Goal: Task Accomplishment & Management: Complete application form

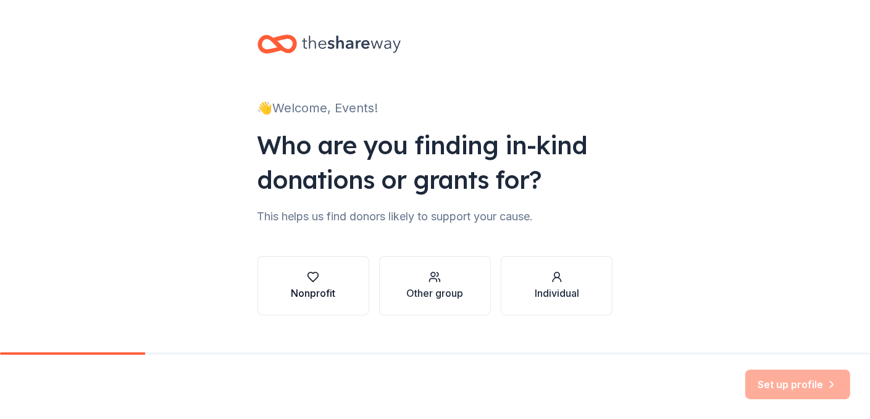
click at [307, 273] on icon "button" at bounding box center [313, 277] width 12 height 12
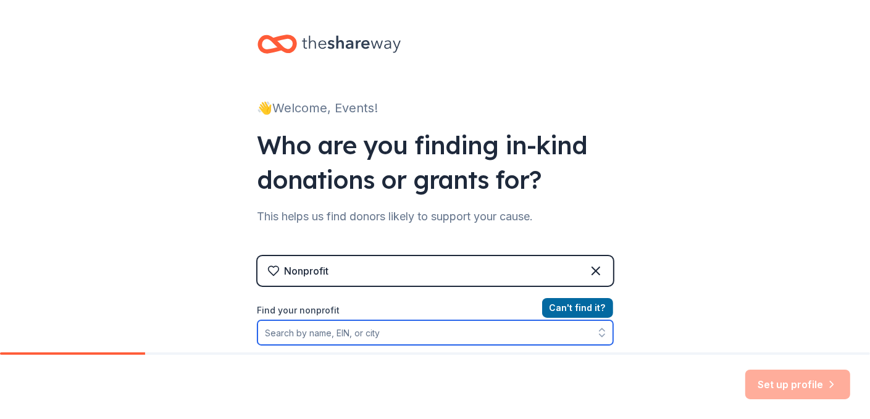
click at [444, 333] on input "Find your nonprofit" at bounding box center [435, 332] width 356 height 25
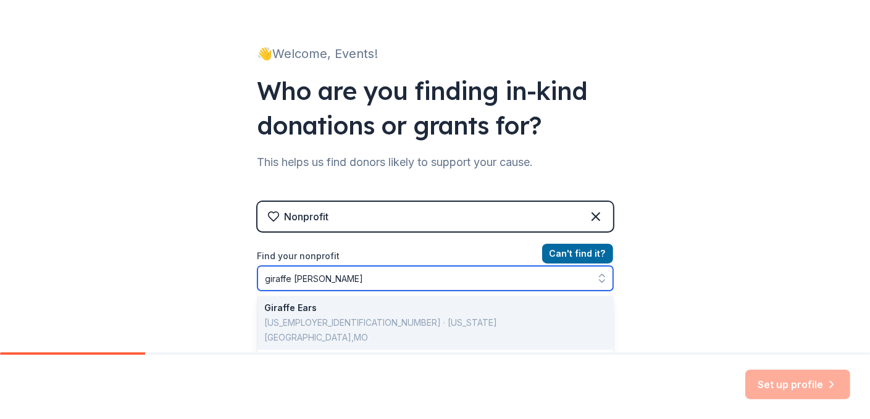
type input "giraffe laugh"
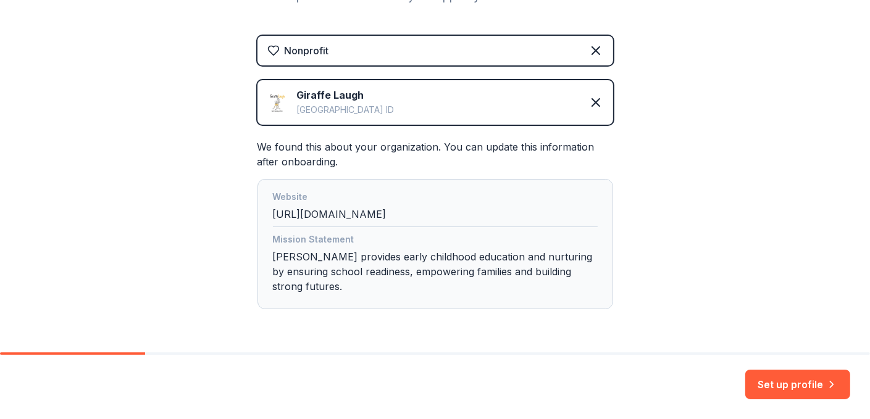
scroll to position [227, 0]
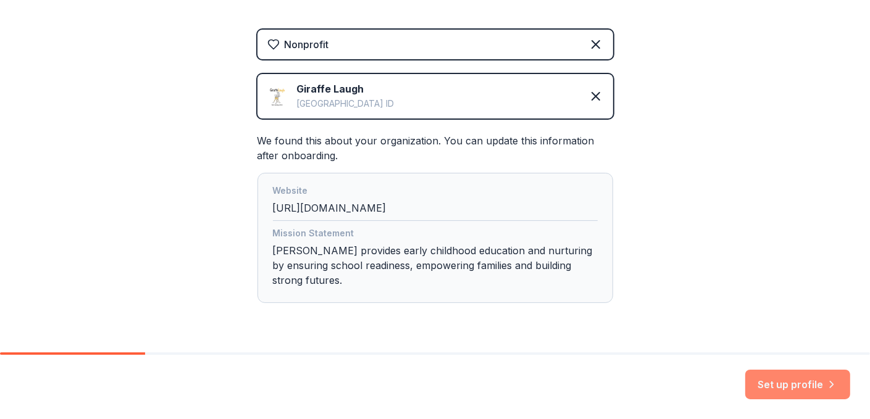
click at [803, 388] on button "Set up profile" at bounding box center [797, 385] width 105 height 30
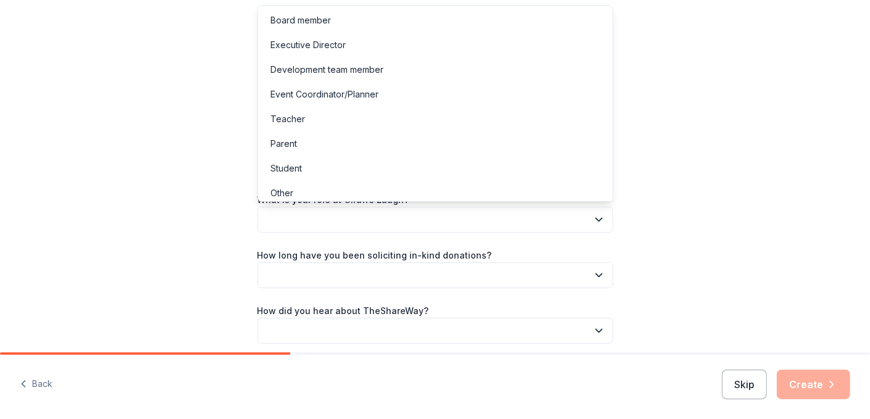
click at [600, 220] on icon "button" at bounding box center [599, 220] width 6 height 3
click at [524, 94] on div "Event Coordinator/Planner" at bounding box center [435, 94] width 349 height 25
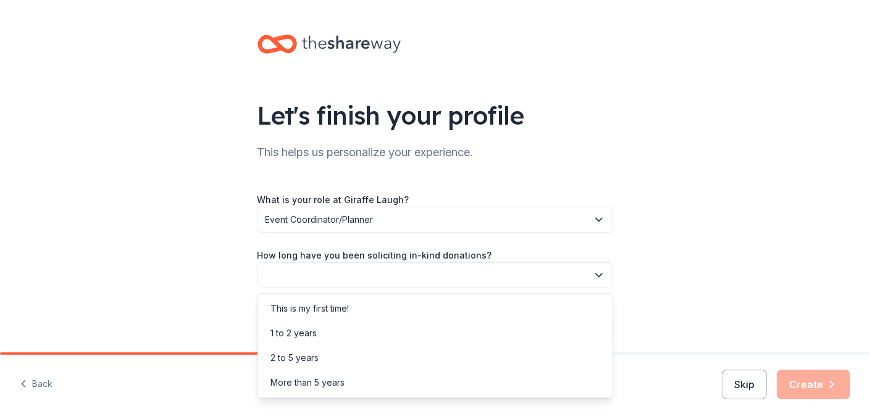
click at [599, 273] on icon "button" at bounding box center [599, 275] width 12 height 12
click at [592, 323] on div "1 to 2 years" at bounding box center [435, 333] width 349 height 25
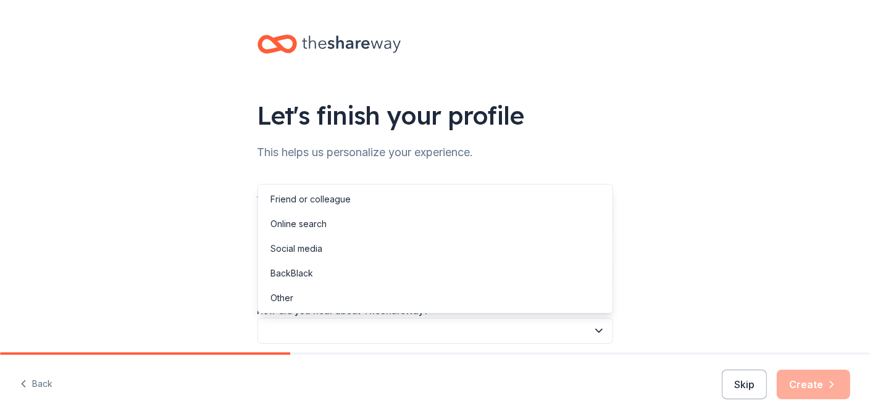
click at [596, 328] on icon "button" at bounding box center [599, 331] width 12 height 12
click at [579, 235] on div "Online search" at bounding box center [435, 224] width 349 height 25
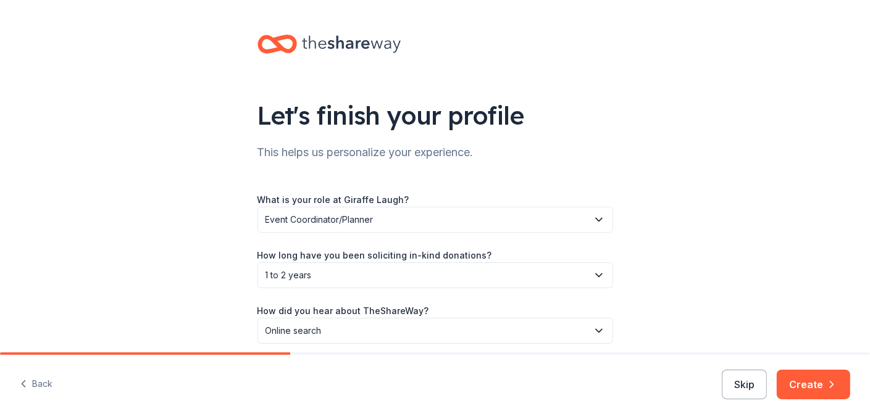
scroll to position [51, 0]
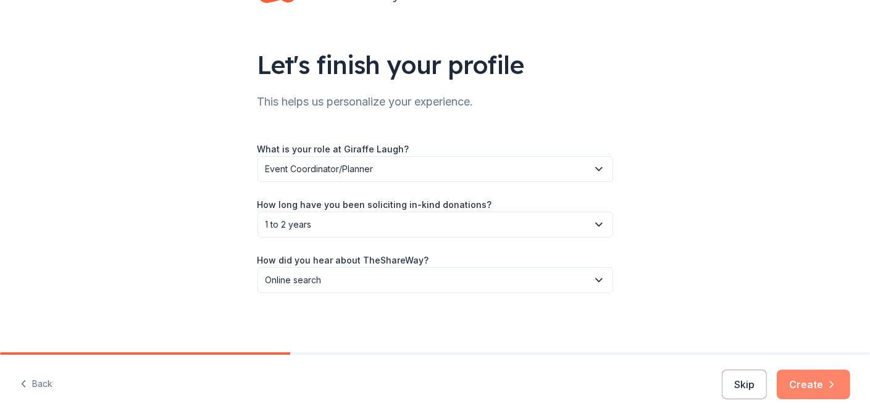
click at [806, 394] on button "Create" at bounding box center [813, 385] width 73 height 30
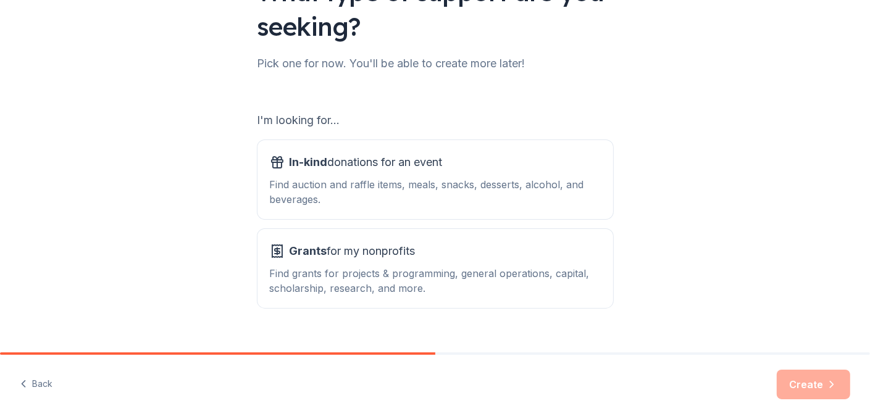
scroll to position [145, 0]
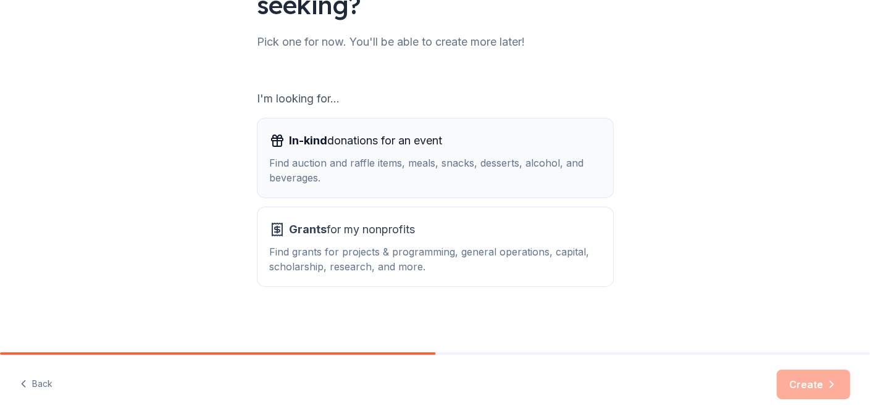
click at [493, 146] on div "In-kind donations for an event" at bounding box center [435, 141] width 331 height 20
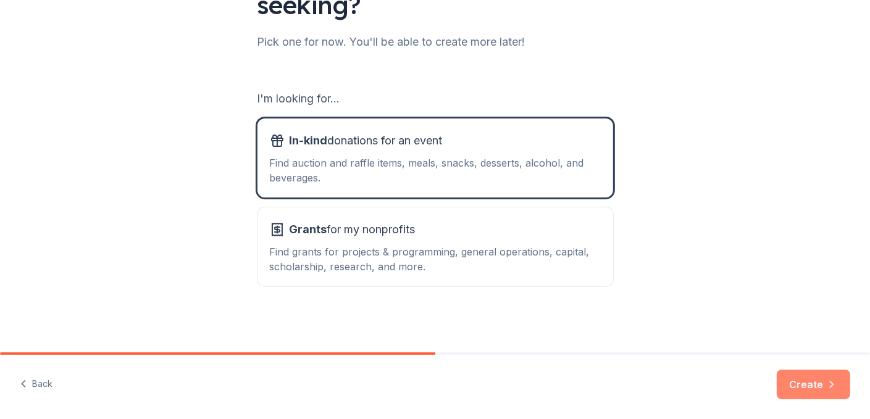
click at [800, 379] on button "Create" at bounding box center [813, 385] width 73 height 30
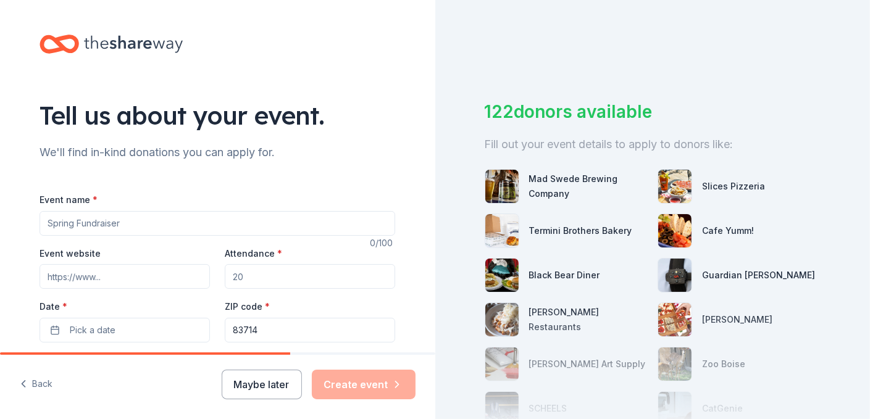
click at [222, 225] on input "Event name *" at bounding box center [218, 223] width 356 height 25
type input "Little Swings Fore Big Dreams Golf Tournament"
click at [164, 273] on input "Event website" at bounding box center [125, 276] width 170 height 25
paste input "[URL][DOMAIN_NAME]"
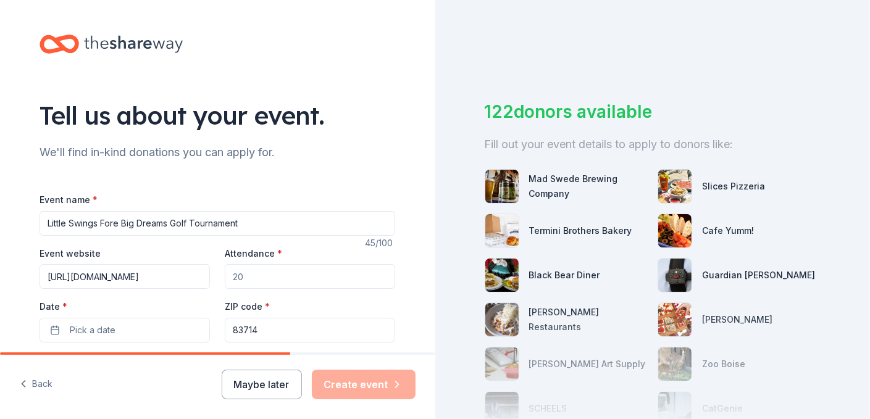
type input "[URL][DOMAIN_NAME]"
drag, startPoint x: 256, startPoint y: 277, endPoint x: 226, endPoint y: 280, distance: 29.9
click at [226, 280] on input "Attendance *" at bounding box center [310, 276] width 170 height 25
type input "150"
click at [113, 323] on span "Pick a date" at bounding box center [93, 330] width 46 height 15
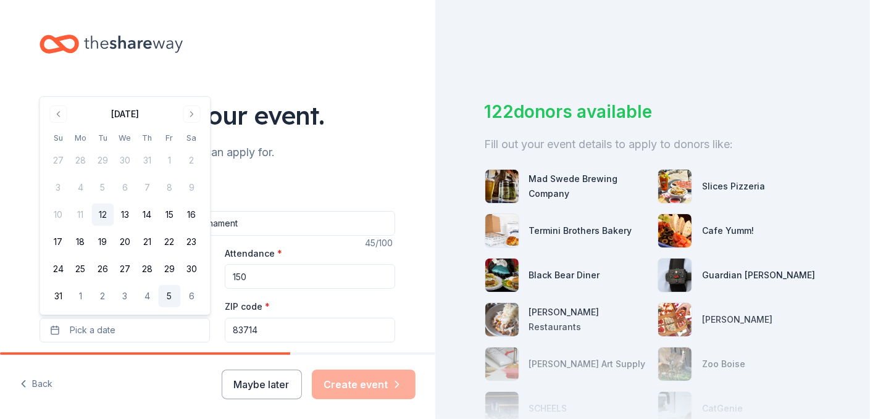
click at [165, 297] on button "5" at bounding box center [169, 296] width 22 height 22
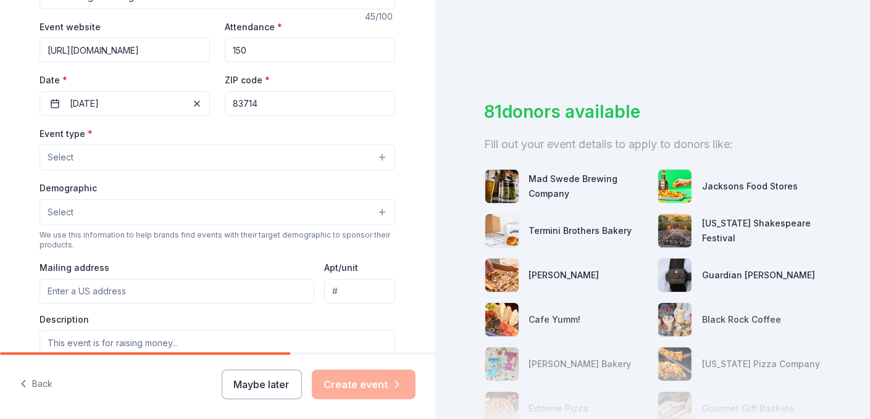
scroll to position [227, 0]
click at [384, 157] on button "Select" at bounding box center [218, 157] width 356 height 26
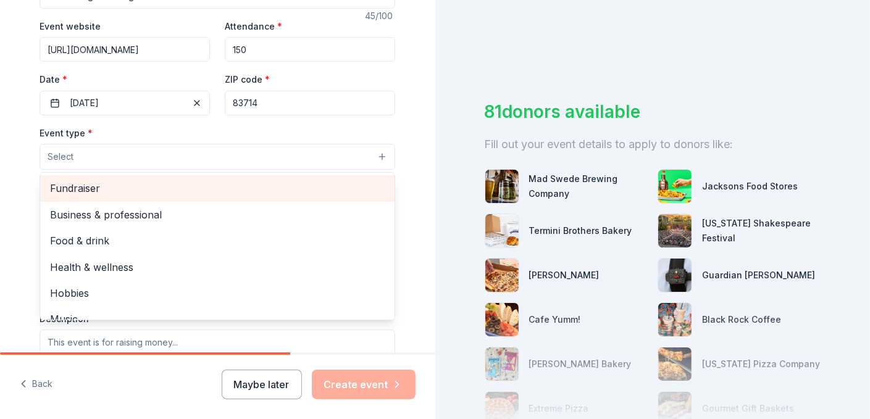
click at [288, 180] on span "Fundraiser" at bounding box center [217, 188] width 335 height 16
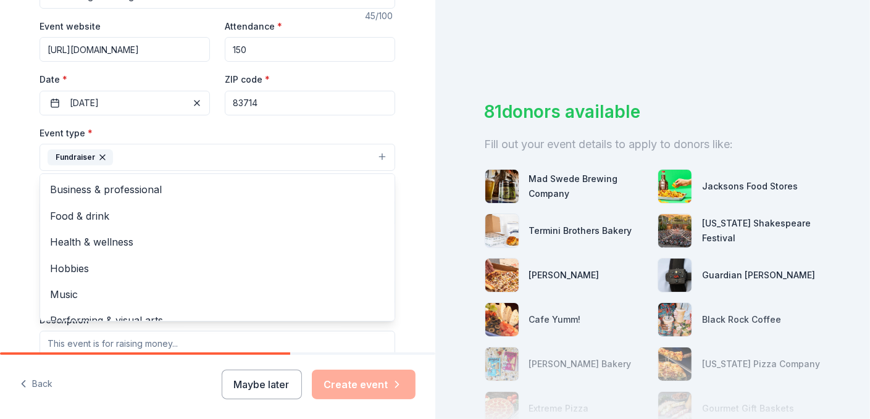
scroll to position [15, 0]
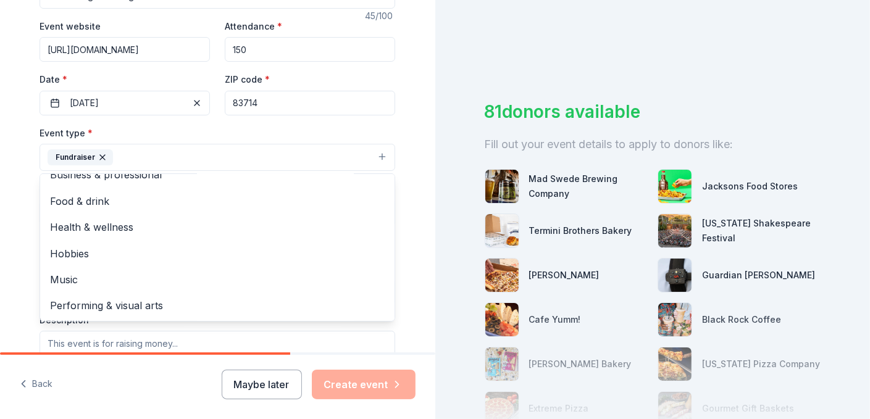
click at [412, 254] on div "Tell us about your event. We'll find in-kind donations you can apply for. Event…" at bounding box center [217, 184] width 395 height 823
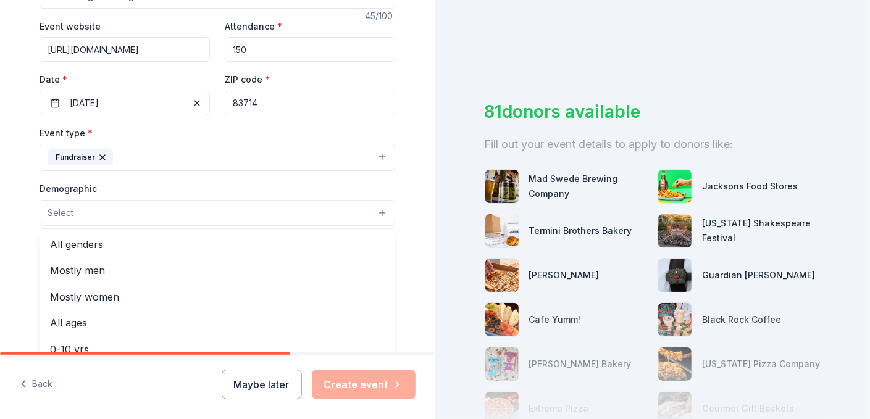
click at [384, 214] on button "Select" at bounding box center [218, 213] width 356 height 26
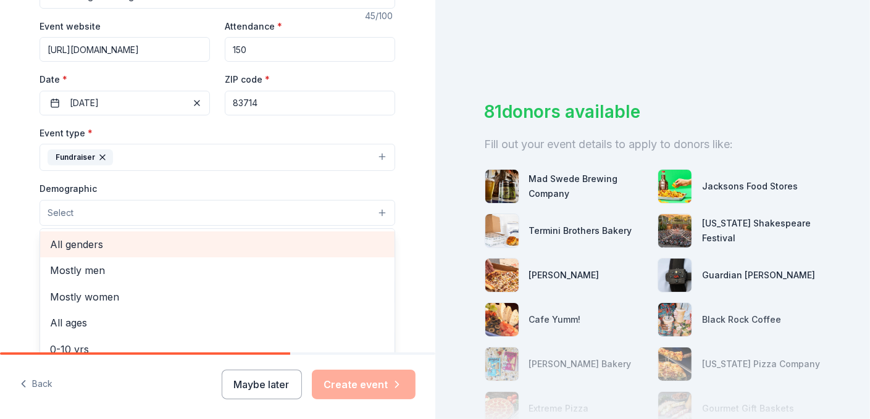
click at [349, 246] on span "All genders" at bounding box center [217, 244] width 335 height 16
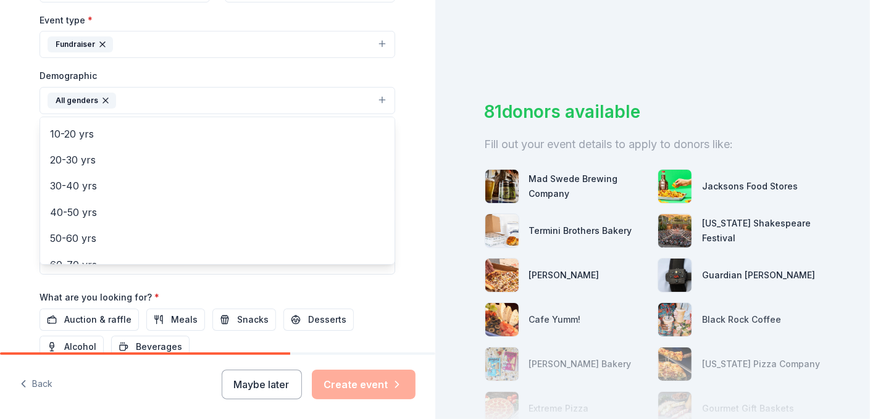
scroll to position [107, 0]
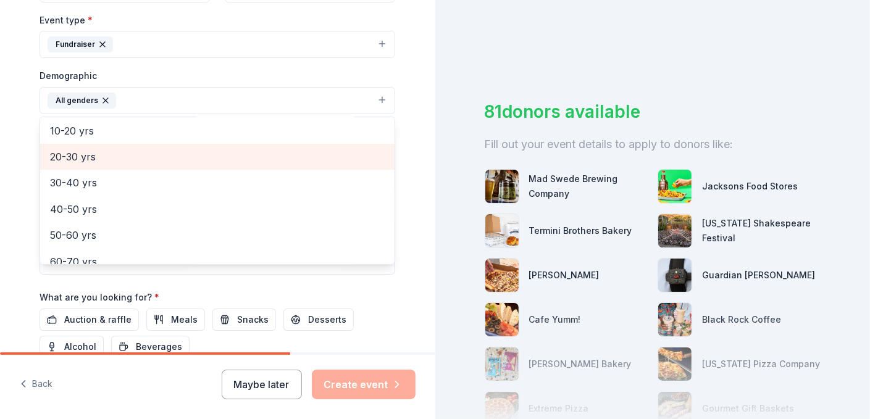
click at [336, 150] on span "20-30 yrs" at bounding box center [217, 157] width 335 height 16
click at [336, 155] on span "30-40 yrs" at bounding box center [217, 157] width 335 height 16
click at [336, 155] on span "40-50 yrs" at bounding box center [217, 157] width 335 height 16
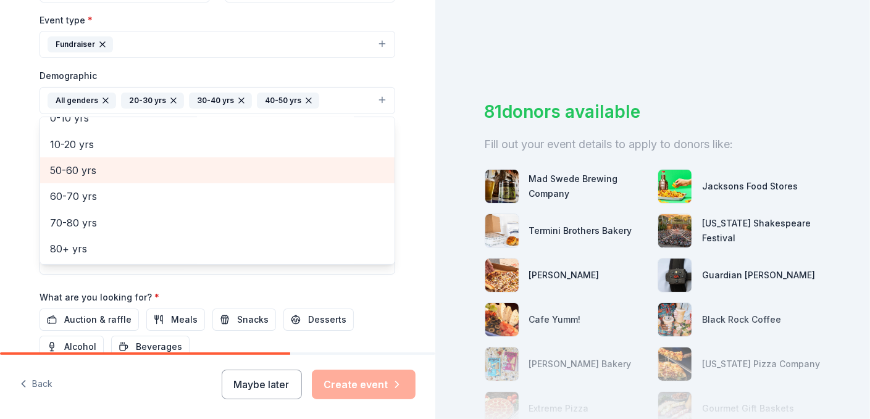
click at [336, 155] on div "10-20 yrs" at bounding box center [217, 144] width 354 height 26
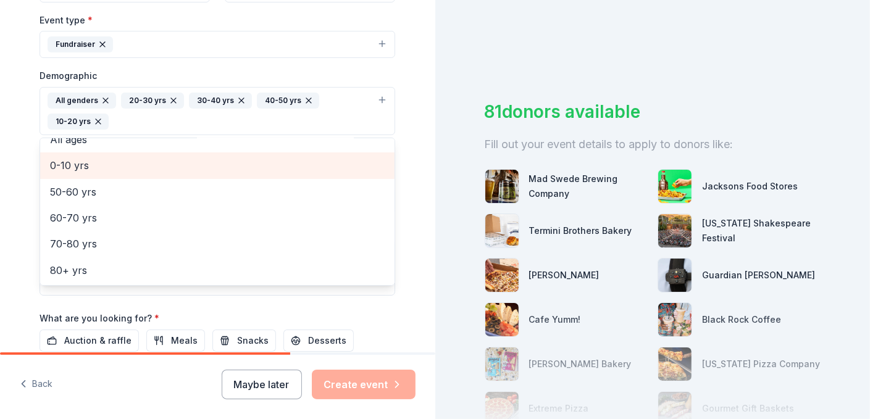
click at [336, 155] on div "0-10 yrs" at bounding box center [217, 165] width 354 height 26
click at [336, 155] on div "All ages" at bounding box center [217, 166] width 354 height 26
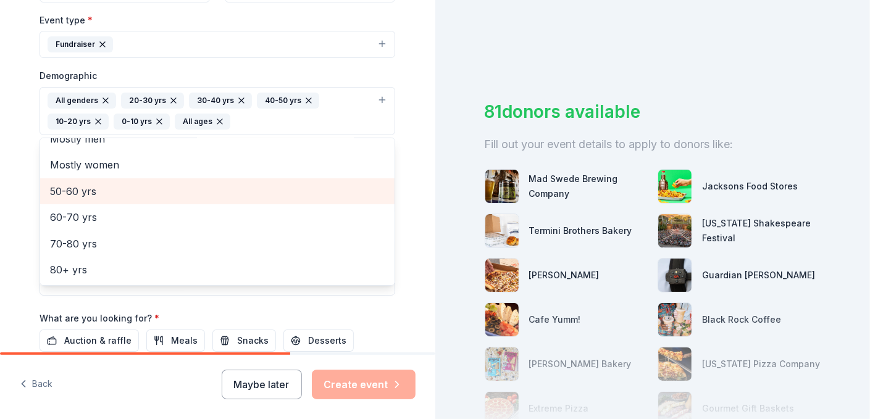
scroll to position [14, 0]
click at [336, 155] on div "Mostly women" at bounding box center [217, 165] width 354 height 26
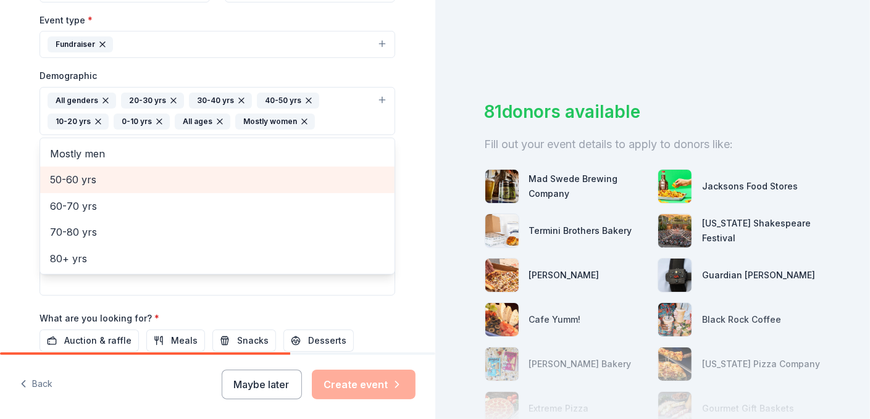
scroll to position [0, 0]
click at [336, 155] on span "Mostly men" at bounding box center [217, 154] width 335 height 16
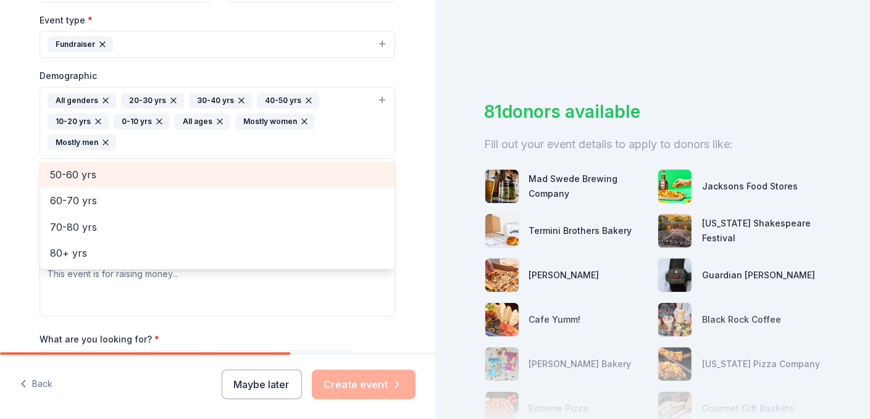
click at [336, 155] on div "Demographic All genders 20-30 yrs 30-40 yrs 40-50 yrs 10-20 yrs 0-10 yrs All ag…" at bounding box center [218, 124] width 356 height 113
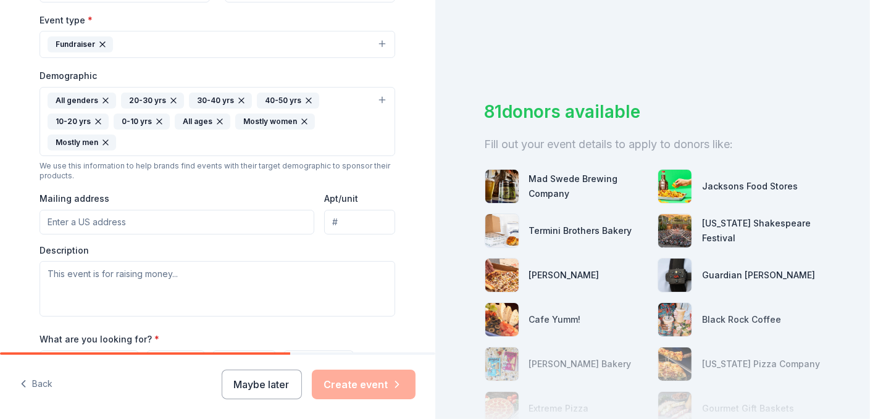
click at [107, 140] on icon "button" at bounding box center [106, 143] width 10 height 10
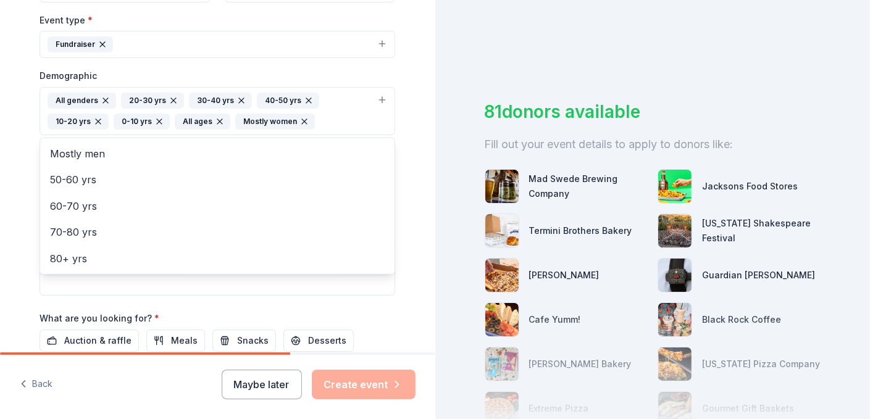
click at [96, 121] on icon "button" at bounding box center [98, 121] width 5 height 5
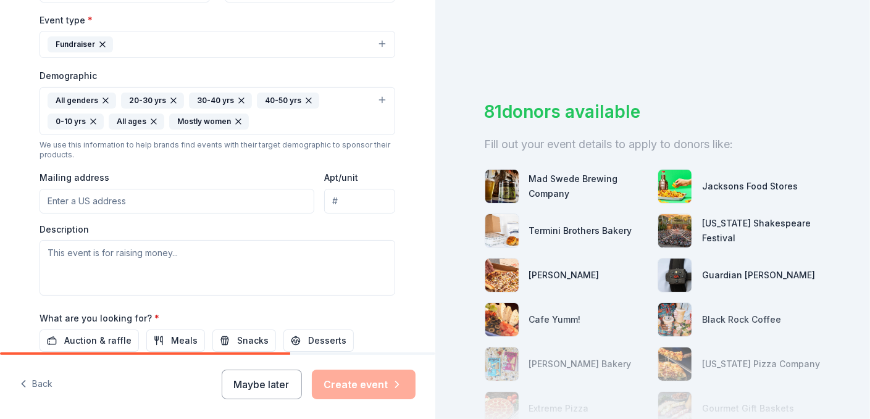
click at [88, 117] on div "0-10 yrs" at bounding box center [76, 122] width 56 height 16
click at [91, 122] on icon "button" at bounding box center [93, 121] width 5 height 5
click at [173, 122] on icon "button" at bounding box center [177, 122] width 10 height 10
click at [172, 101] on icon "button" at bounding box center [174, 101] width 10 height 10
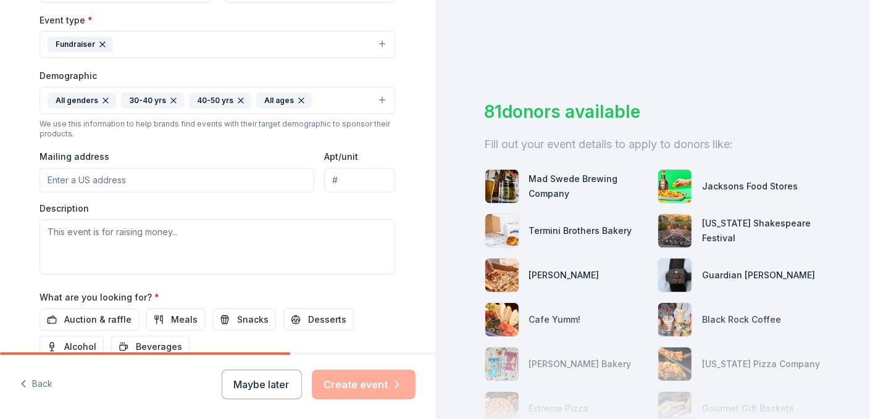
click at [172, 101] on icon "button" at bounding box center [173, 100] width 5 height 5
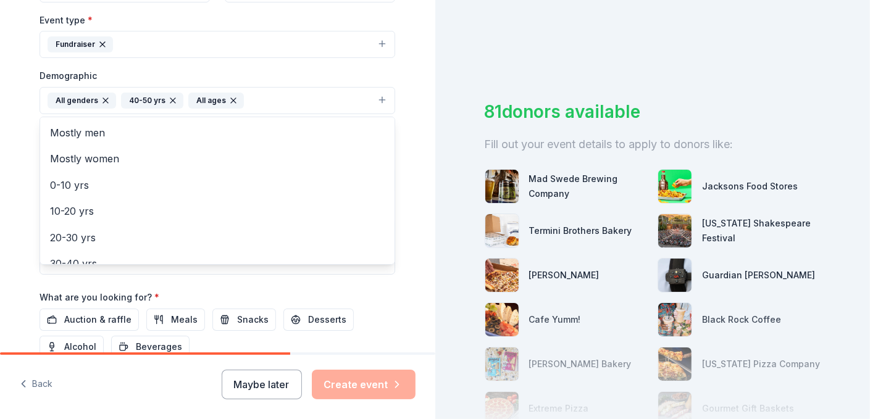
click at [172, 101] on icon "button" at bounding box center [172, 100] width 5 height 5
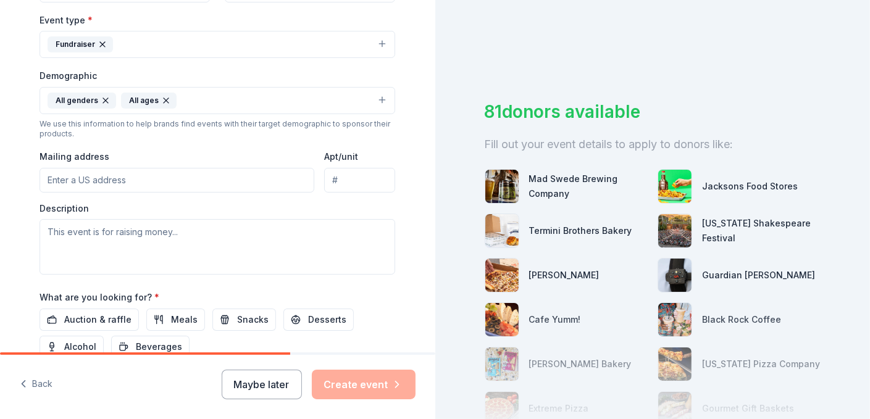
click at [164, 178] on input "Mailing address" at bounding box center [177, 180] width 275 height 25
click at [214, 185] on input "Mailing address" at bounding box center [177, 180] width 275 height 25
click at [342, 233] on textarea at bounding box center [218, 247] width 356 height 56
paste textarea "Your swing supports access to quality early education, nutritious meals, and af…"
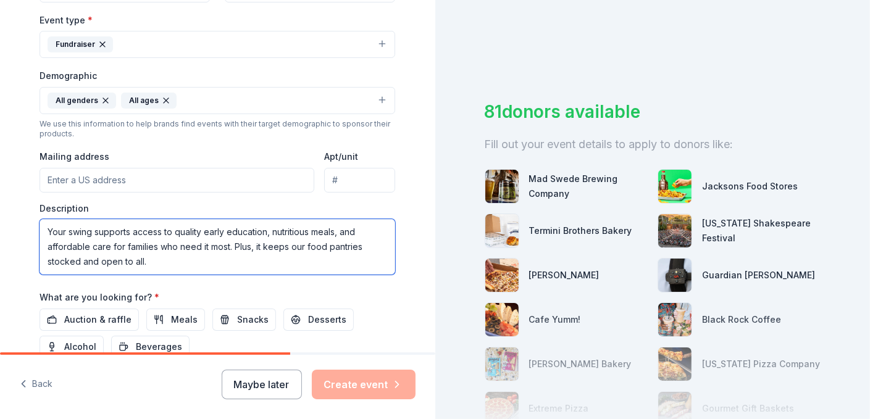
drag, startPoint x: 99, startPoint y: 235, endPoint x: 41, endPoint y: 229, distance: 57.7
click at [41, 229] on textarea "Your swing supports access to quality early education, nutritious meals, and af…" at bounding box center [218, 247] width 356 height 56
drag, startPoint x: 198, startPoint y: 247, endPoint x: 22, endPoint y: 248, distance: 175.9
click at [40, 248] on textarea "Supports access to quality early education, nutritious meals, and affordable ca…" at bounding box center [218, 247] width 356 height 56
type textarea "Supports access to quality early education, nutritious meals, and affordable ca…"
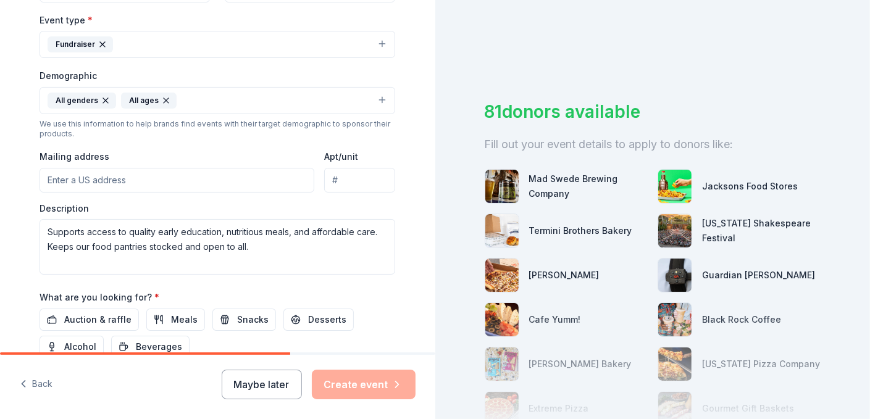
click at [251, 178] on input "Mailing address" at bounding box center [177, 180] width 275 height 25
paste input "Your swing supports access to quality early education, nutritious meals, and af…"
type input "Your swing supports access to quality early education, nutritious meals, and af…"
click at [244, 180] on input "Mailing address" at bounding box center [177, 180] width 275 height 25
paste input "[STREET_ADDRESS]"
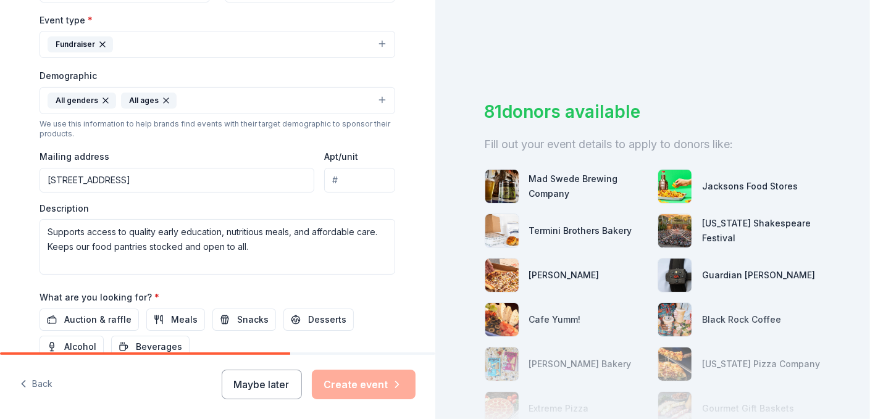
type input "[STREET_ADDRESS]"
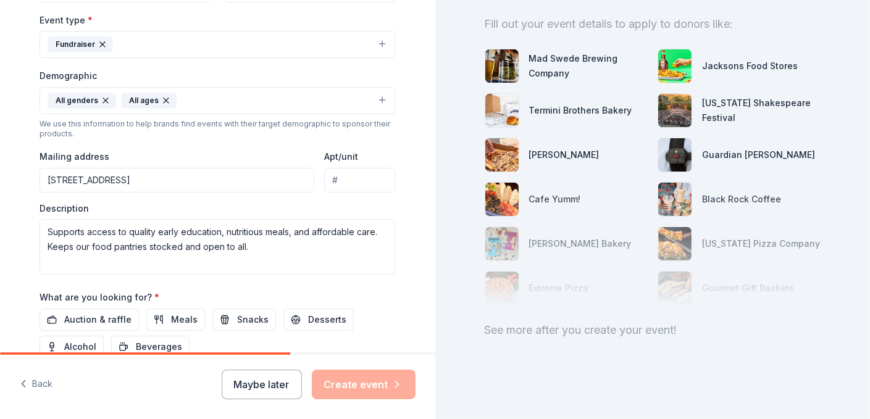
scroll to position [470, 0]
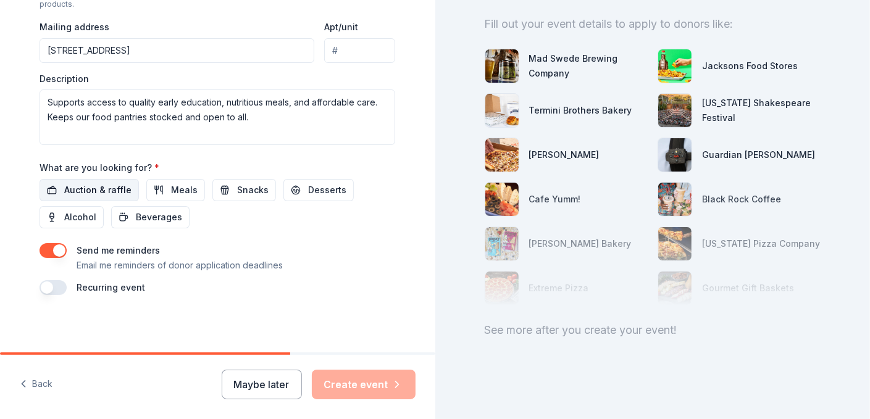
click at [86, 185] on span "Auction & raffle" at bounding box center [97, 190] width 67 height 15
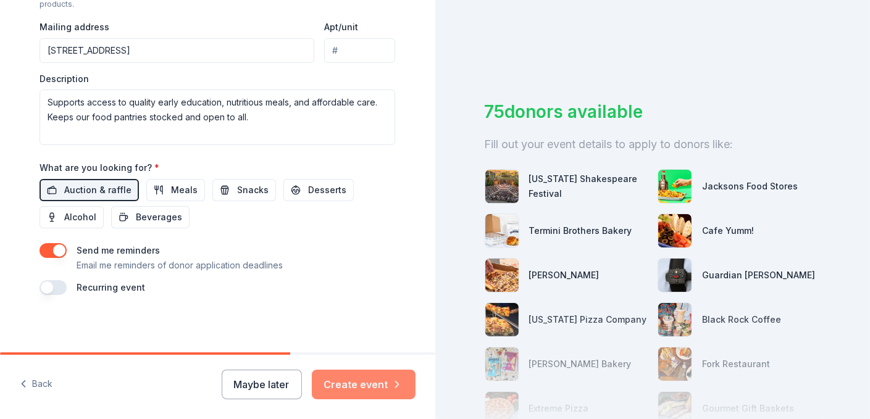
click at [348, 382] on button "Create event" at bounding box center [364, 385] width 104 height 30
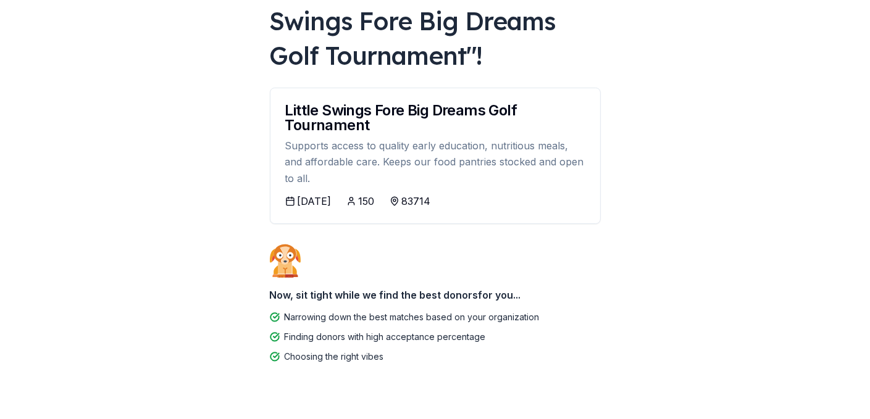
scroll to position [135, 0]
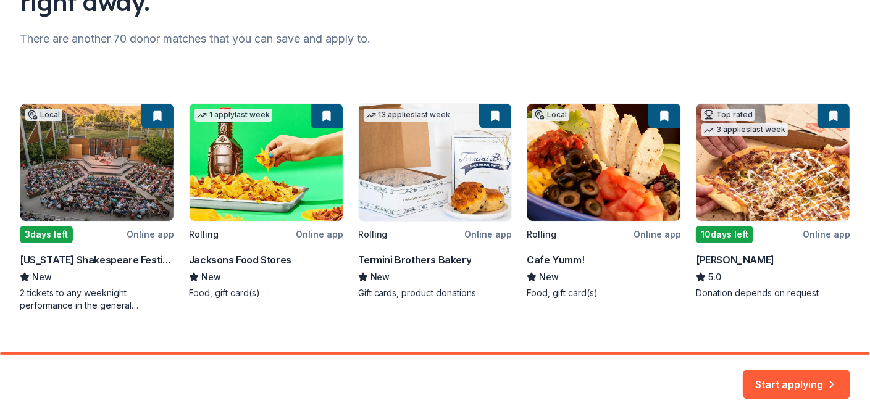
scroll to position [166, 0]
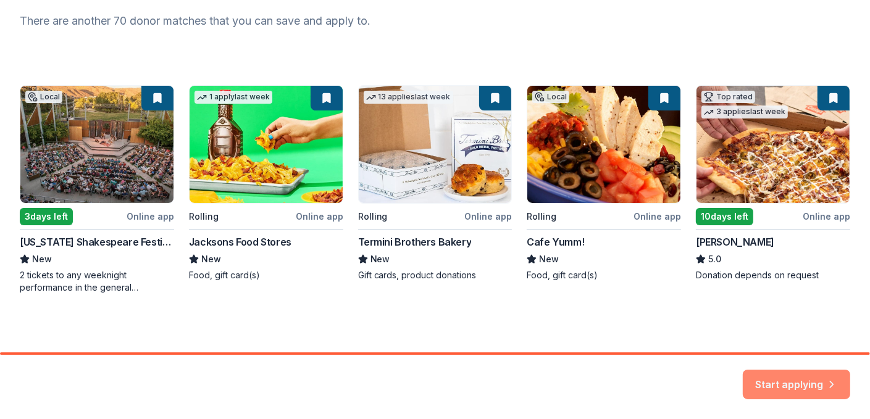
click at [800, 375] on button "Start applying" at bounding box center [796, 377] width 107 height 30
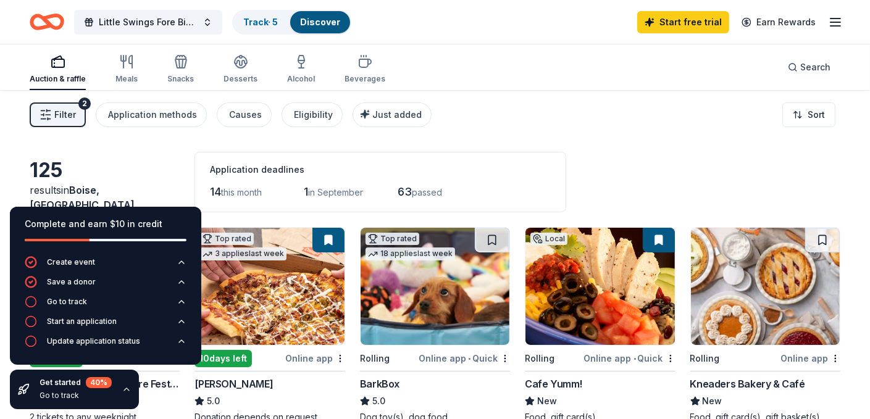
click at [630, 137] on div "Filter 2 Application methods Causes Eligibility Just added Sort" at bounding box center [435, 114] width 870 height 49
click at [124, 61] on icon "button" at bounding box center [123, 59] width 5 height 6
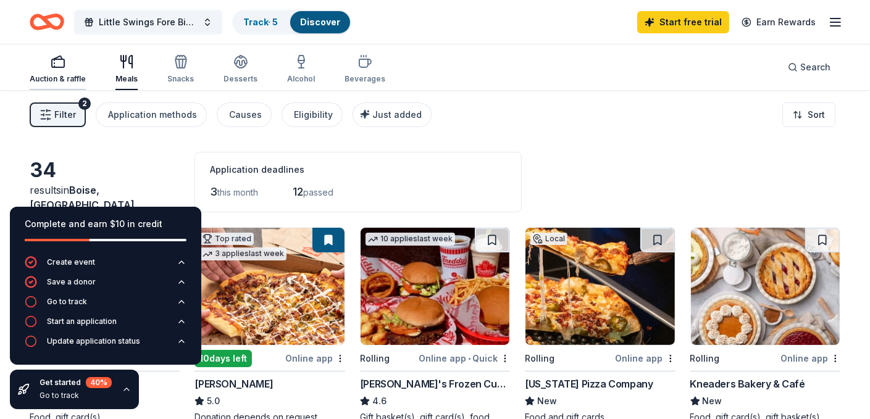
click at [57, 58] on icon "button" at bounding box center [58, 61] width 15 height 15
